Goal: Task Accomplishment & Management: Use online tool/utility

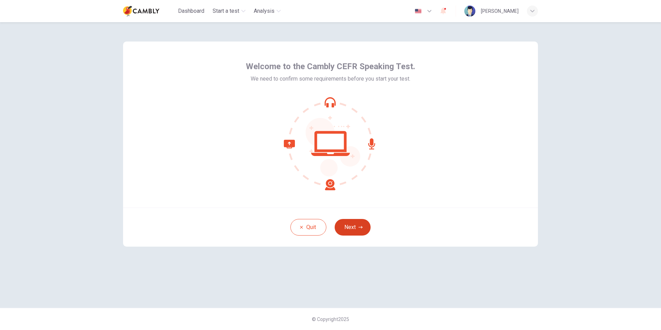
click at [356, 231] on button "Next" at bounding box center [353, 227] width 36 height 17
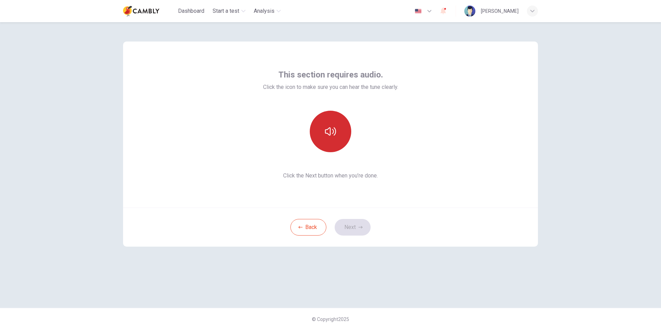
click at [324, 118] on button "button" at bounding box center [330, 131] width 41 height 41
click at [358, 231] on button "Next" at bounding box center [353, 227] width 36 height 17
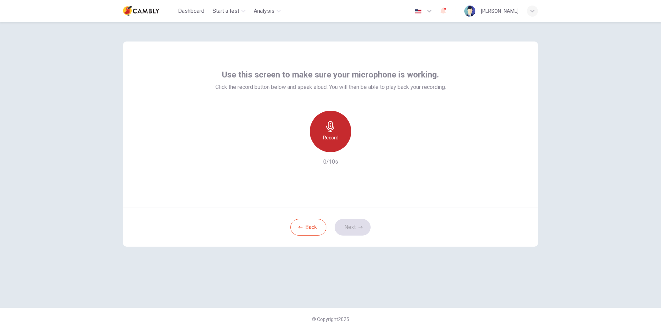
click at [328, 141] on h6 "Record" at bounding box center [331, 137] width 16 height 8
click at [334, 142] on div "Stop" at bounding box center [330, 131] width 41 height 41
click at [358, 146] on div "button" at bounding box center [362, 146] width 11 height 11
click at [357, 231] on button "Next" at bounding box center [353, 227] width 36 height 17
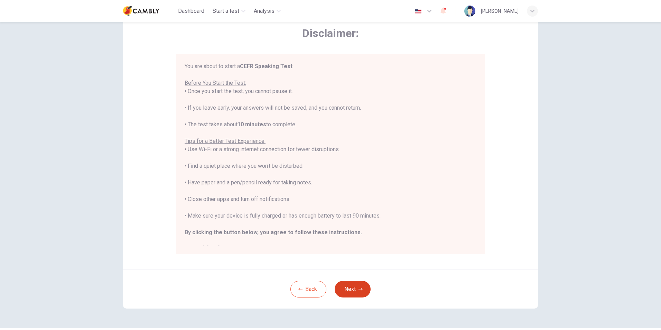
click at [361, 290] on button "Next" at bounding box center [353, 289] width 36 height 17
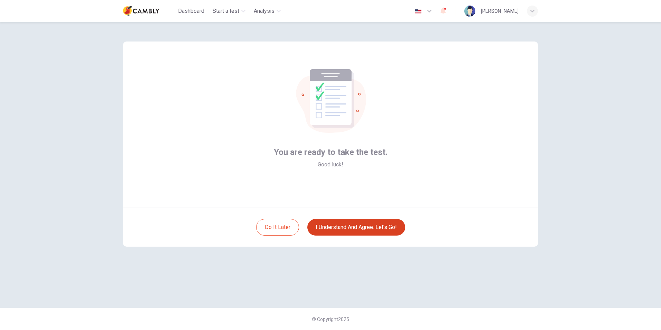
click at [371, 229] on button "I understand and agree. Let’s go!" at bounding box center [356, 227] width 98 height 17
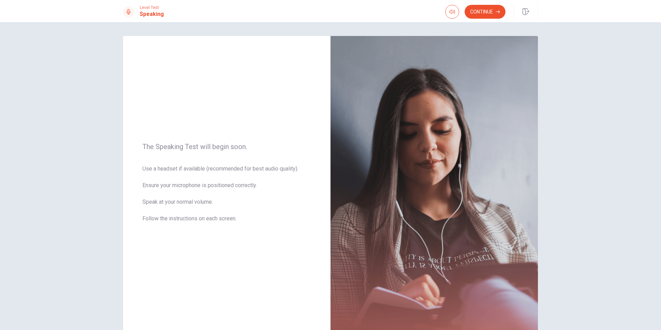
click at [485, 3] on div "Level Test Speaking Continue" at bounding box center [330, 11] width 661 height 22
click at [486, 9] on button "Continue" at bounding box center [484, 12] width 41 height 14
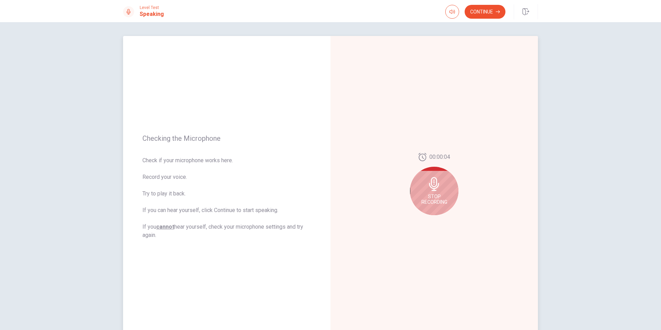
click at [429, 183] on div "Stop Recording" at bounding box center [434, 191] width 48 height 48
click at [436, 191] on icon at bounding box center [436, 186] width 14 height 14
click at [432, 181] on icon at bounding box center [436, 186] width 14 height 14
click at [440, 221] on icon "Play Audio" at bounding box center [441, 220] width 3 height 4
click at [424, 222] on icon "Record Again" at bounding box center [426, 220] width 4 height 4
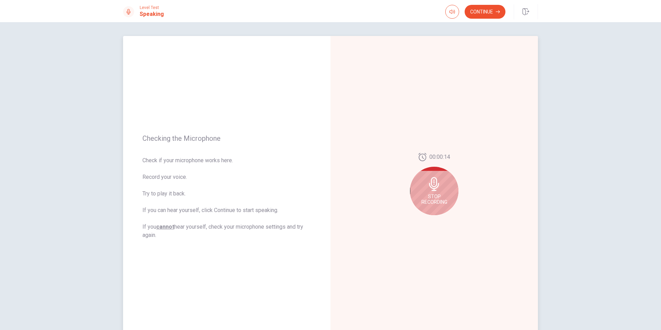
click at [436, 199] on span "Stop Recording" at bounding box center [434, 199] width 26 height 11
click at [441, 222] on icon "Play Audio" at bounding box center [442, 220] width 4 height 4
click at [446, 182] on div at bounding box center [434, 186] width 48 height 48
click at [425, 222] on icon "Record Again" at bounding box center [426, 220] width 4 height 4
click at [429, 187] on icon at bounding box center [434, 184] width 10 height 14
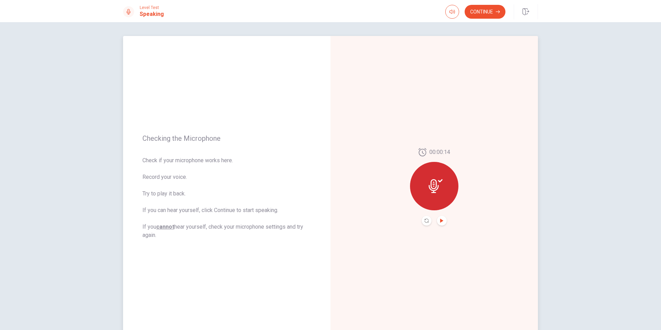
click at [441, 222] on icon "Play Audio" at bounding box center [442, 220] width 4 height 4
click at [430, 187] on icon at bounding box center [434, 186] width 10 height 14
click at [438, 180] on icon at bounding box center [440, 180] width 4 height 3
click at [442, 222] on icon "Play Audio" at bounding box center [442, 220] width 4 height 4
click at [425, 220] on icon "Record Again" at bounding box center [426, 220] width 4 height 4
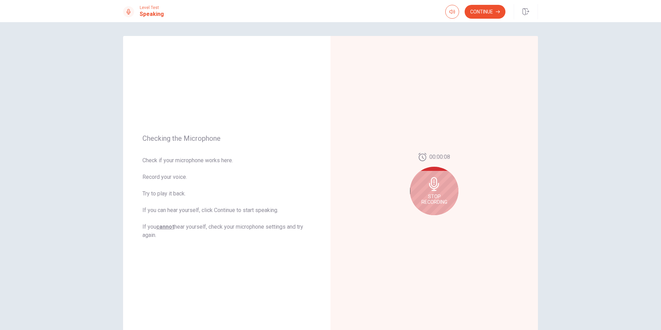
click at [452, 154] on div "00:00:08 Stop Recording" at bounding box center [434, 187] width 48 height 68
click at [435, 198] on span "Stop Recording" at bounding box center [434, 199] width 26 height 11
click at [440, 224] on button "Play Audio" at bounding box center [442, 221] width 10 height 10
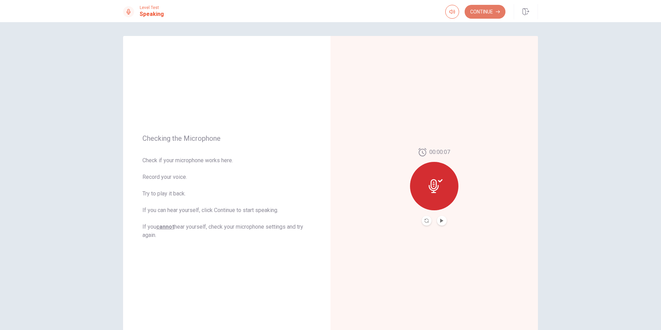
click at [486, 9] on button "Continue" at bounding box center [484, 12] width 41 height 14
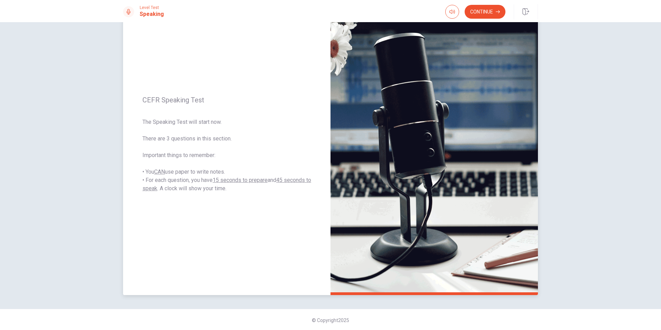
scroll to position [44, 0]
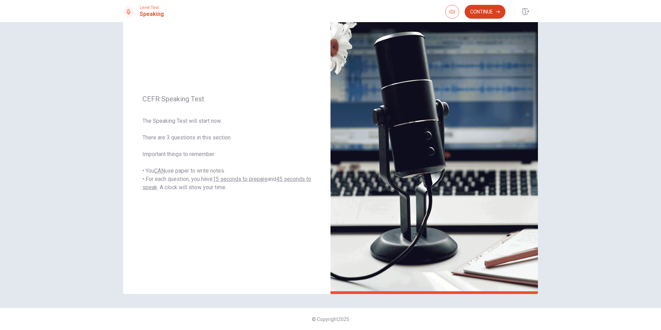
click at [492, 9] on button "Continue" at bounding box center [484, 12] width 41 height 14
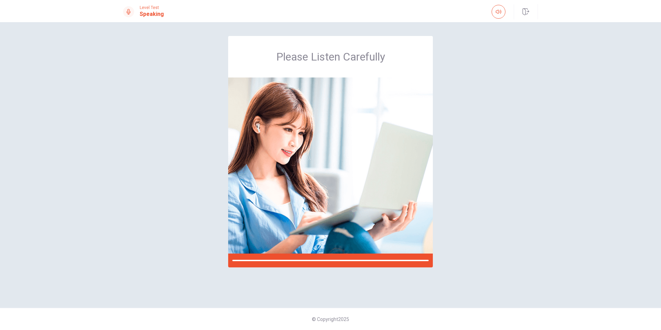
scroll to position [0, 0]
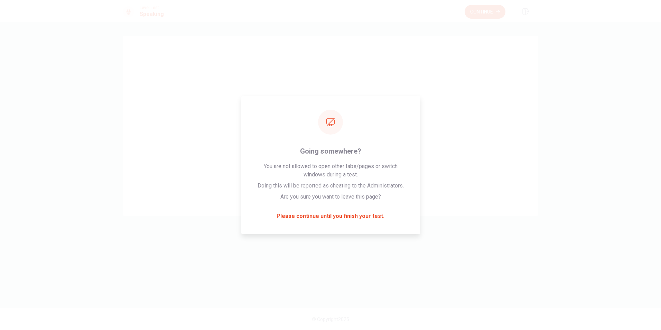
click at [477, 11] on button "Continue" at bounding box center [484, 12] width 41 height 14
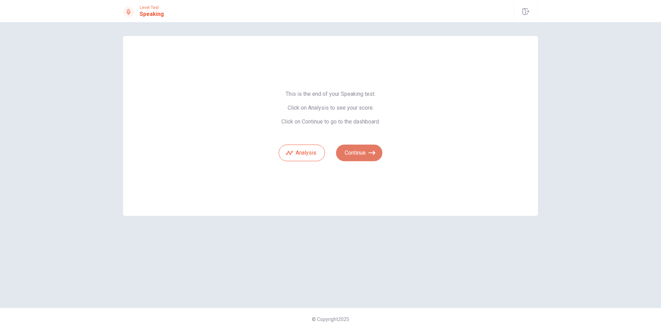
click at [365, 160] on button "Continue" at bounding box center [359, 152] width 46 height 17
